Goal: Transaction & Acquisition: Purchase product/service

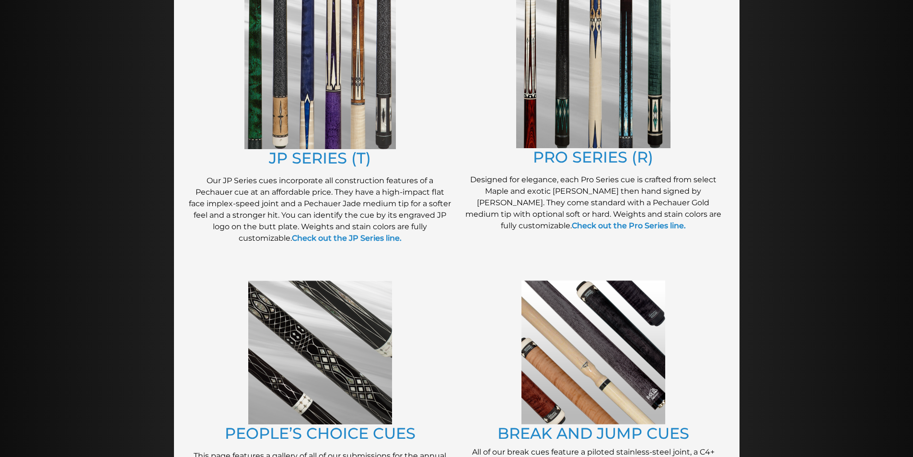
scroll to position [526, 0]
click at [339, 239] on strong "Check out the JP Series line." at bounding box center [347, 238] width 110 height 9
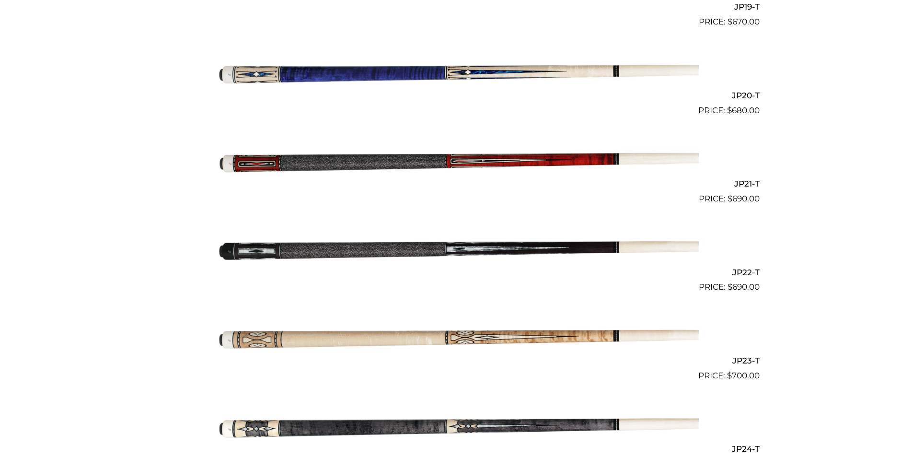
scroll to position [1870, 0]
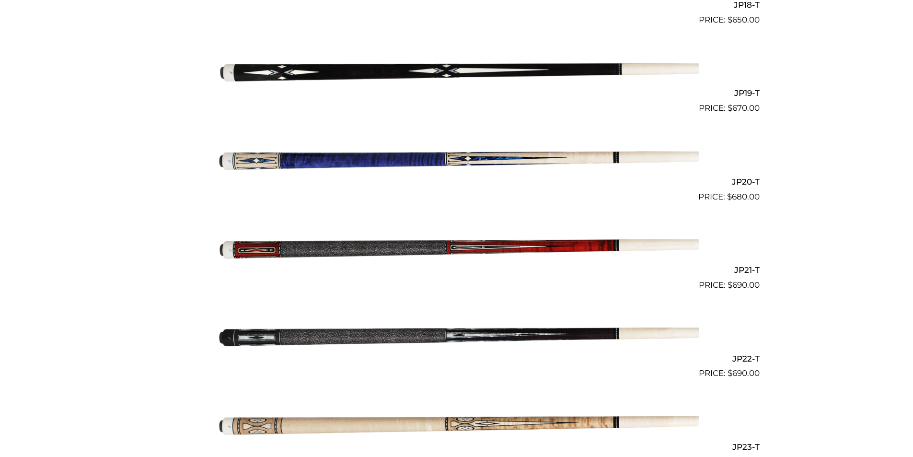
click at [434, 163] on img at bounding box center [457, 158] width 484 height 80
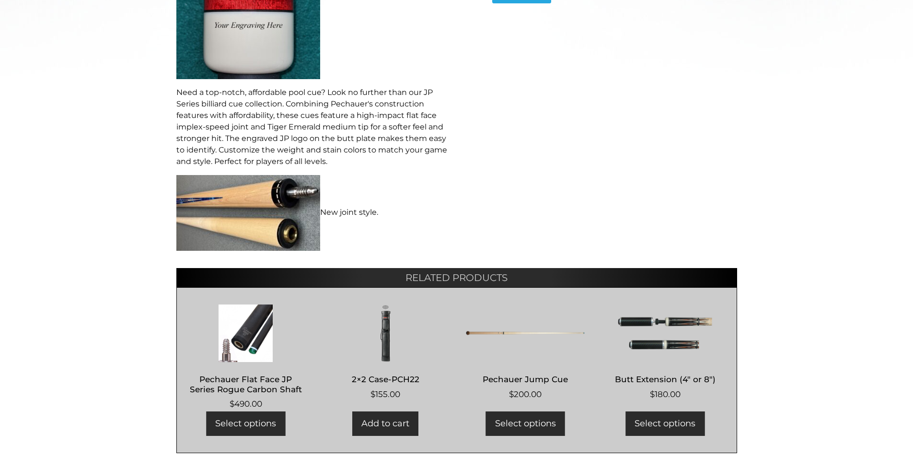
scroll to position [480, 0]
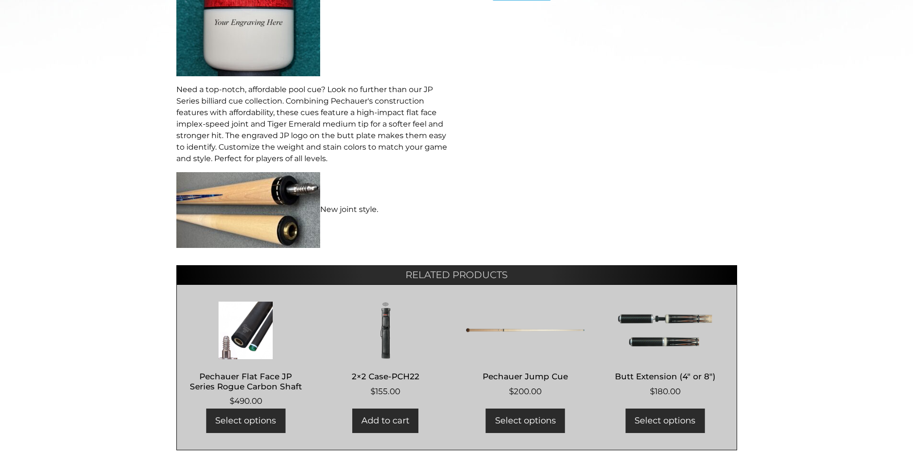
click at [302, 226] on img at bounding box center [248, 210] width 144 height 76
